Goal: Find contact information: Find contact information

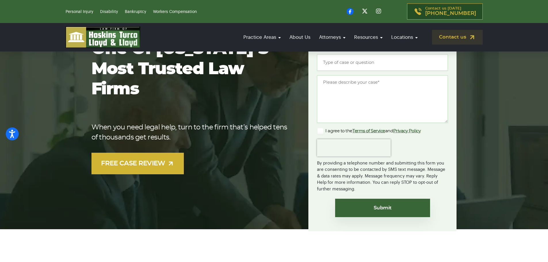
scroll to position [86, 0]
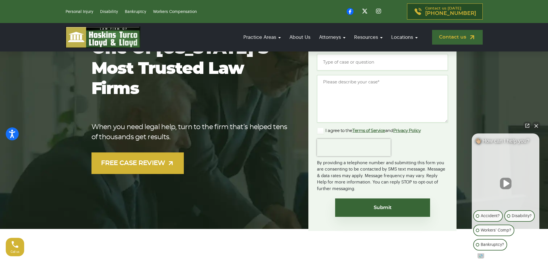
click at [465, 37] on link "Contact us" at bounding box center [457, 37] width 51 height 15
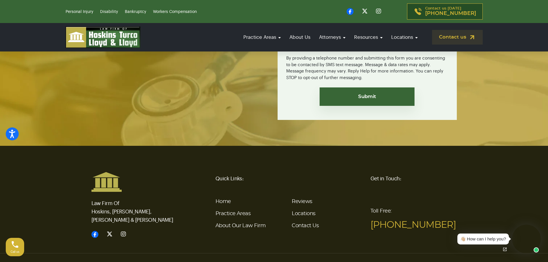
scroll to position [1357, 0]
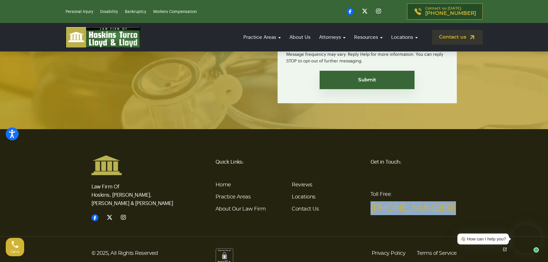
drag, startPoint x: 455, startPoint y: 198, endPoint x: 371, endPoint y: 201, distance: 84.9
click at [371, 201] on span "[PHONE_NUMBER]" at bounding box center [414, 208] width 86 height 14
copy link "[PHONE_NUMBER]"
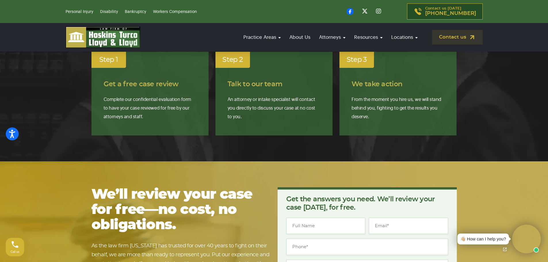
scroll to position [1127, 0]
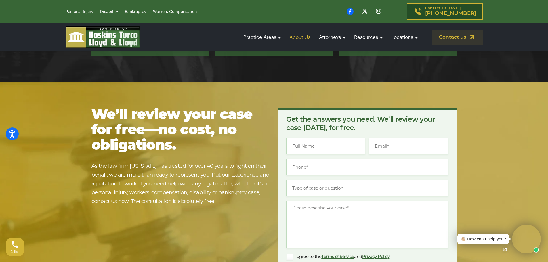
click at [299, 37] on link "About Us" at bounding box center [300, 37] width 27 height 16
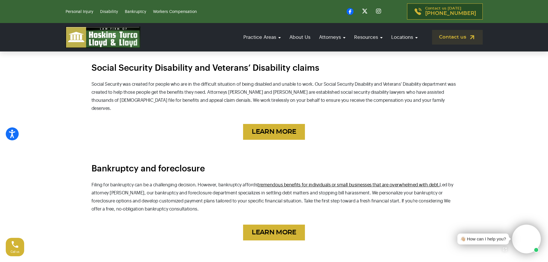
scroll to position [371, 0]
